Goal: Find specific page/section: Find specific page/section

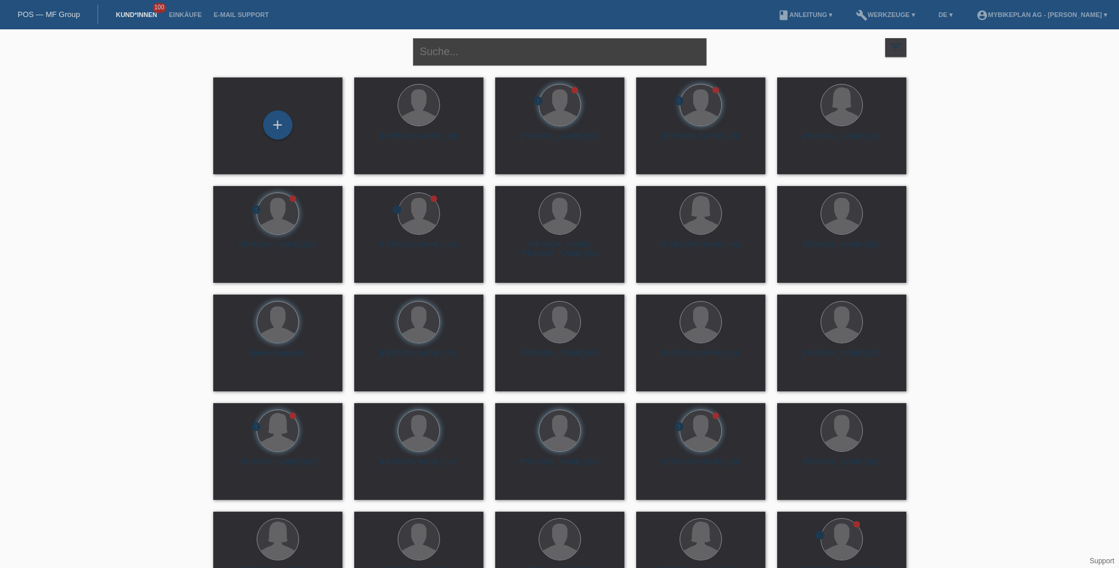
click at [558, 45] on input "text" at bounding box center [560, 52] width 294 height 28
paste input "[PERSON_NAME]"
type input "[PERSON_NAME]"
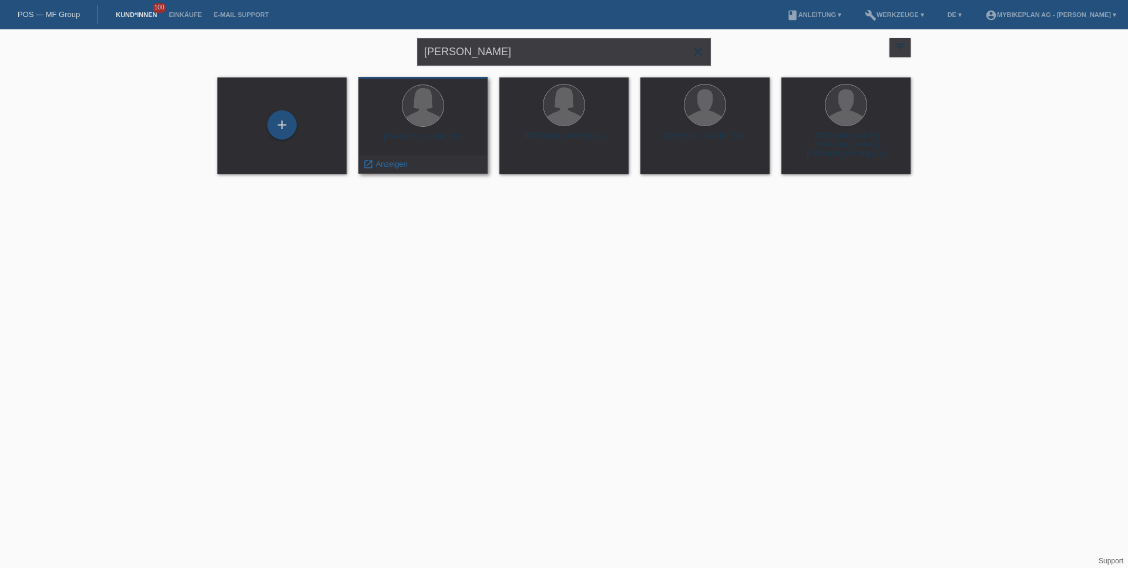
click at [425, 139] on div "Johanna Irnich (32)" at bounding box center [423, 141] width 110 height 19
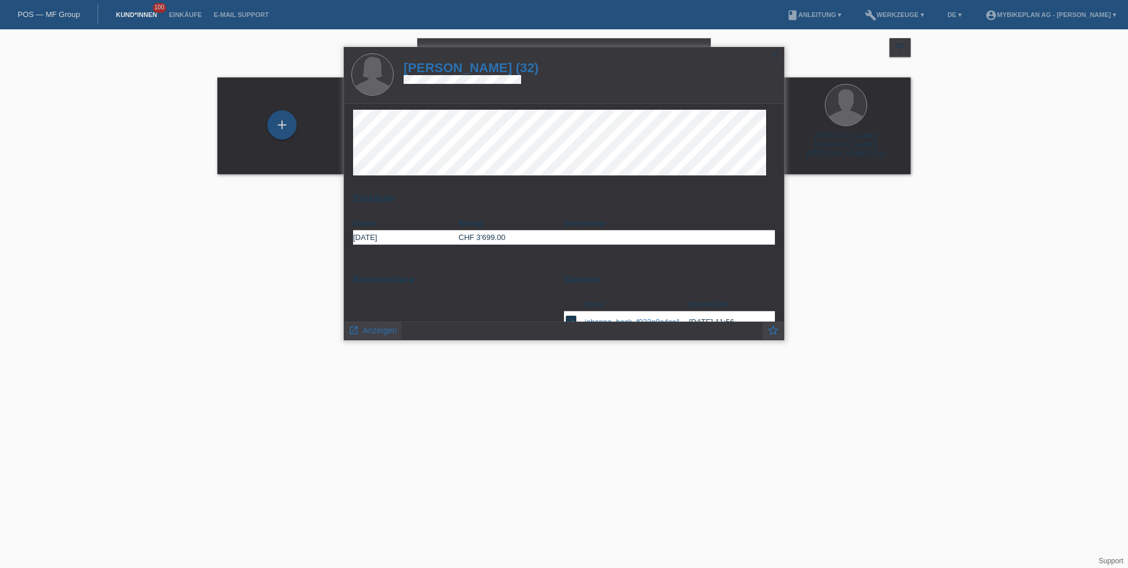
click at [502, 69] on h1 "Johanna Irnich (32)" at bounding box center [470, 67] width 135 height 15
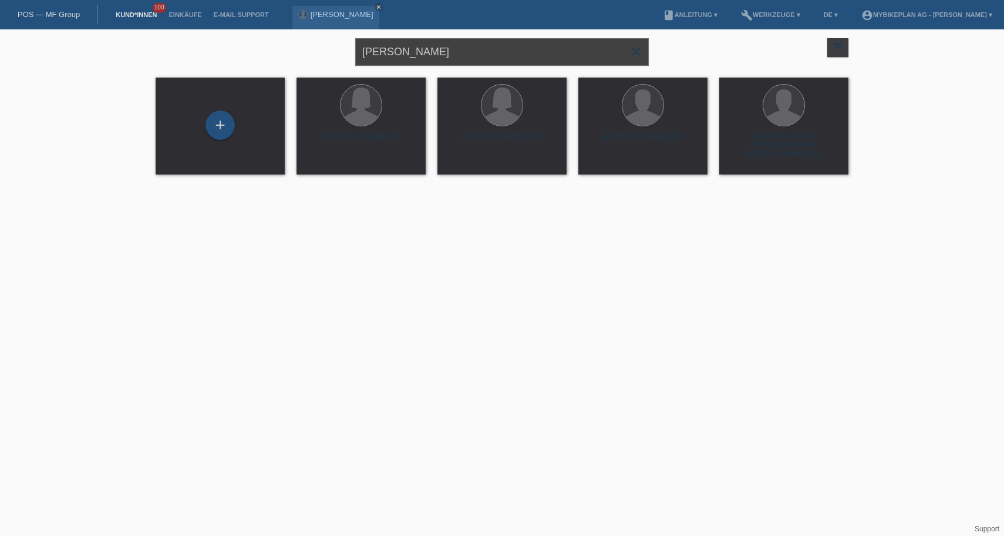
click at [492, 50] on input "[PERSON_NAME]" at bounding box center [502, 52] width 294 height 28
paste input "[PERSON_NAME]"
type input "[PERSON_NAME]"
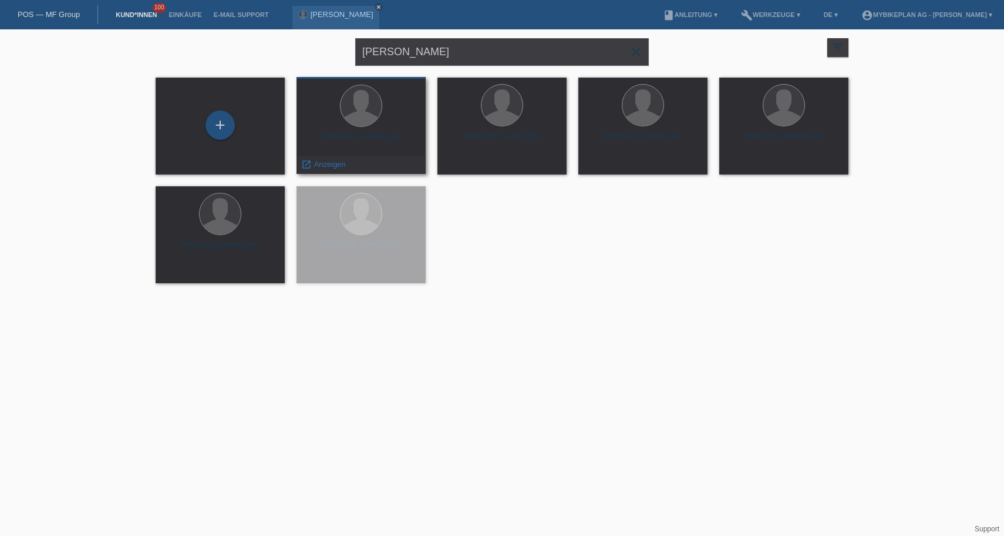
click at [389, 139] on div "Sven Tobler (35)" at bounding box center [361, 141] width 110 height 19
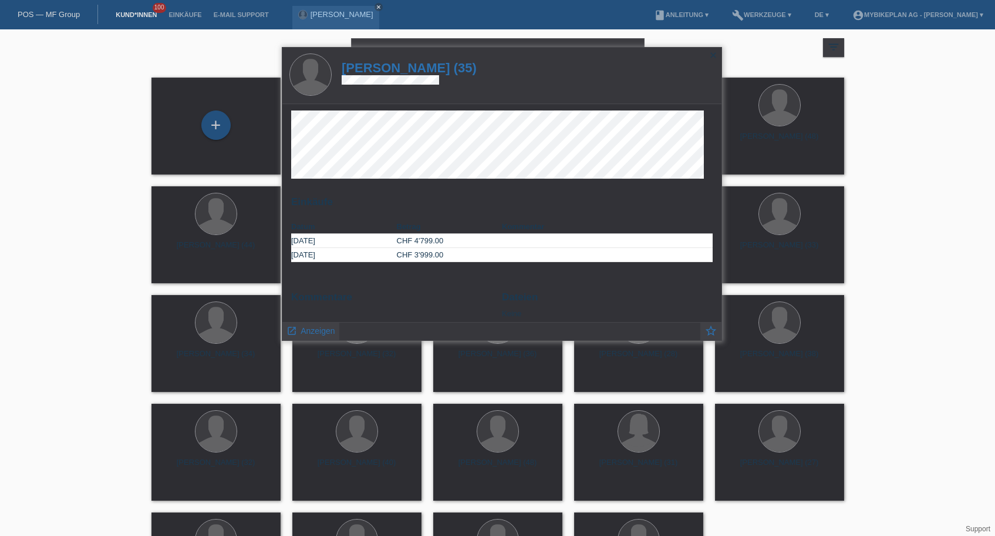
click at [421, 66] on h1 "Sven Tobler (35)" at bounding box center [409, 67] width 135 height 15
